Goal: Information Seeking & Learning: Learn about a topic

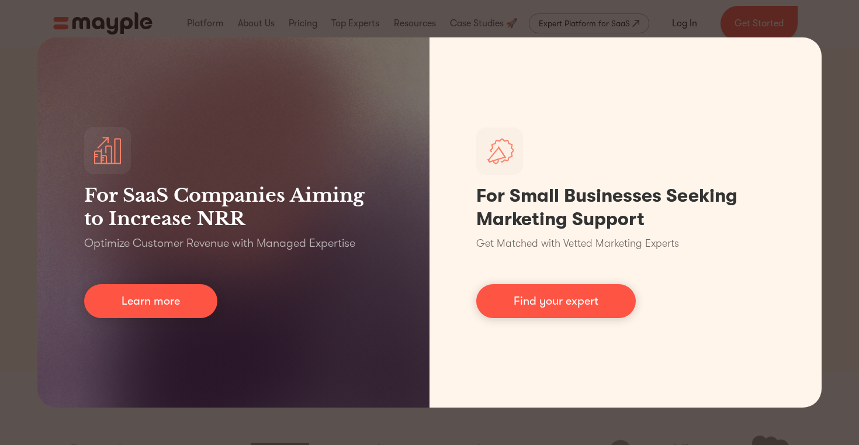
click at [831, 305] on div "For SaaS Companies Aiming to Increase NRR Optimize Customer Revenue with Manage…" at bounding box center [429, 222] width 859 height 445
click at [522, 424] on div "For SaaS Companies Aiming to Increase NRR Optimize Customer Revenue with Manage…" at bounding box center [429, 222] width 859 height 445
click at [320, 428] on div "For SaaS Companies Aiming to Increase NRR Optimize Customer Revenue with Manage…" at bounding box center [429, 222] width 859 height 445
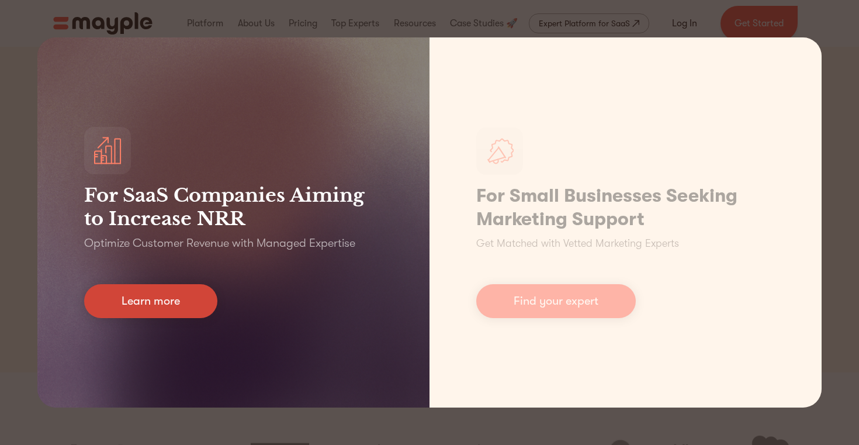
click at [188, 309] on link "Learn more" at bounding box center [150, 301] width 133 height 34
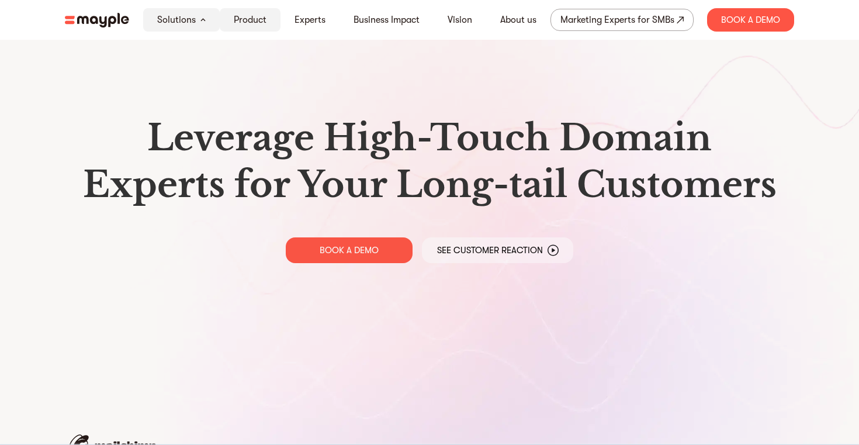
click at [239, 25] on link "Product" at bounding box center [250, 20] width 33 height 14
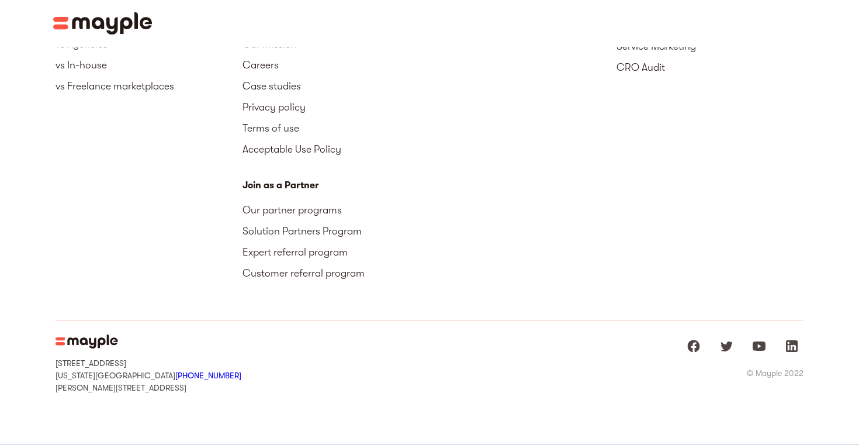
scroll to position [2104, 0]
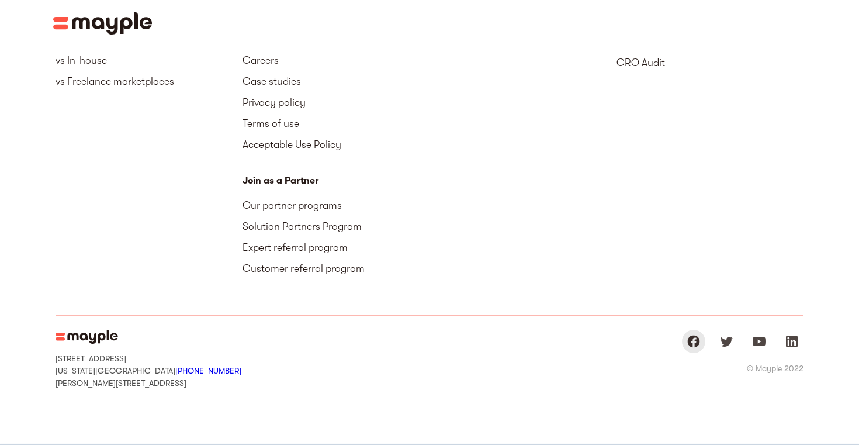
click at [695, 334] on img "Mayple at Facebook" at bounding box center [693, 341] width 14 height 14
click at [327, 195] on link "Our partner programs" at bounding box center [335, 205] width 187 height 21
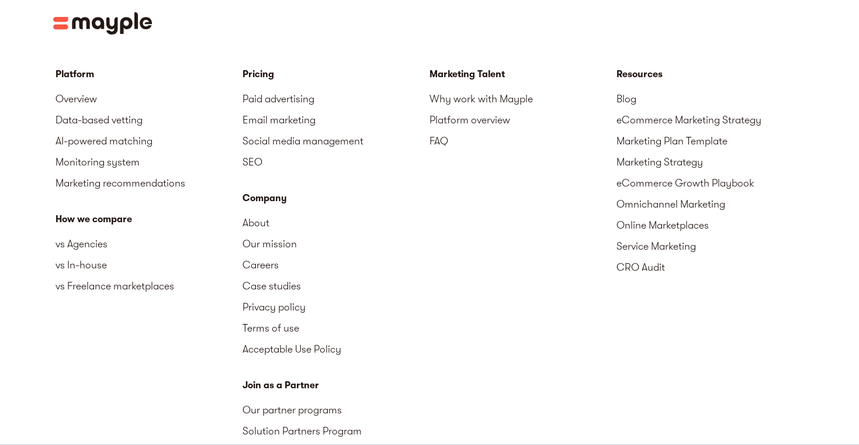
scroll to position [2104, 0]
